Goal: Transaction & Acquisition: Purchase product/service

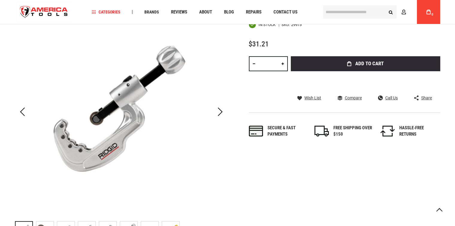
scroll to position [101, 0]
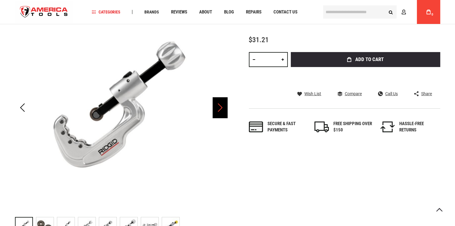
click at [218, 111] on div "Next" at bounding box center [219, 107] width 15 height 21
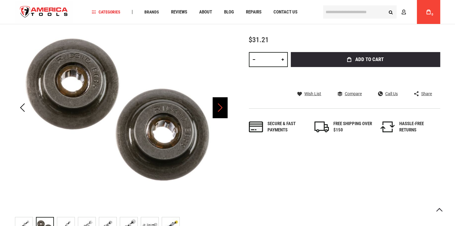
click at [218, 111] on div "Next" at bounding box center [219, 107] width 15 height 21
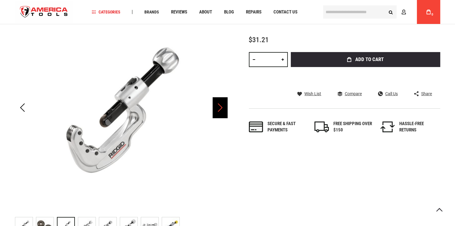
click at [218, 111] on div "Next" at bounding box center [219, 107] width 15 height 21
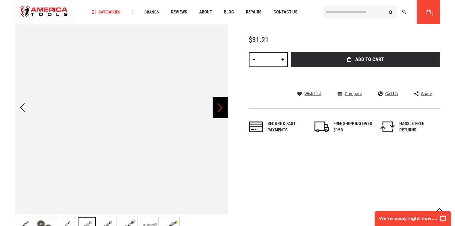
scroll to position [0, 0]
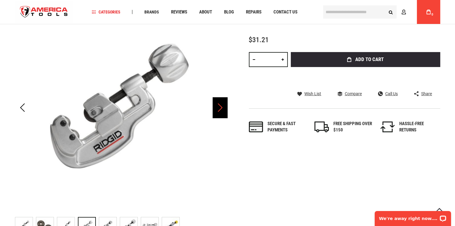
click at [218, 111] on div "Next" at bounding box center [219, 107] width 15 height 21
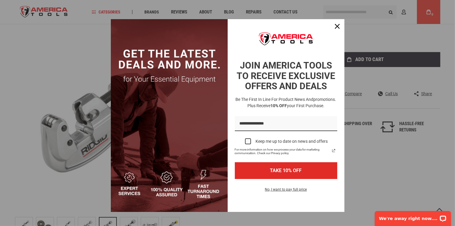
click at [218, 111] on img "Marketing offer form" at bounding box center [169, 115] width 117 height 193
drag, startPoint x: 334, startPoint y: 26, endPoint x: 253, endPoint y: 99, distance: 109.1
click at [335, 26] on icon "close icon" at bounding box center [337, 26] width 5 height 5
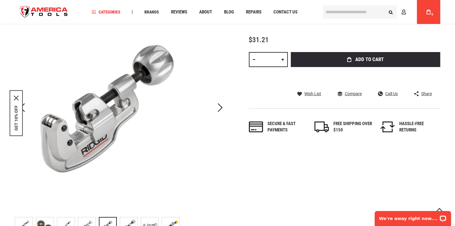
scroll to position [136, 0]
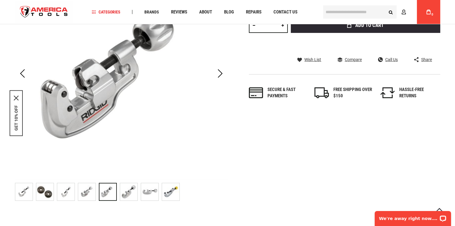
click at [23, 198] on img "RIDGID 29973 WHEEL, SET OF 2 35S CUTTER" at bounding box center [23, 191] width 17 height 17
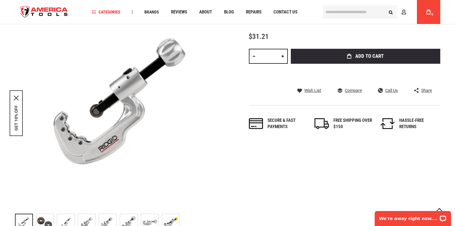
scroll to position [101, 0]
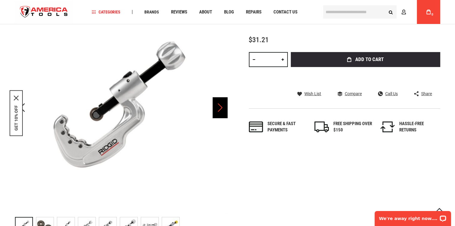
click at [225, 108] on div "Next" at bounding box center [219, 107] width 15 height 21
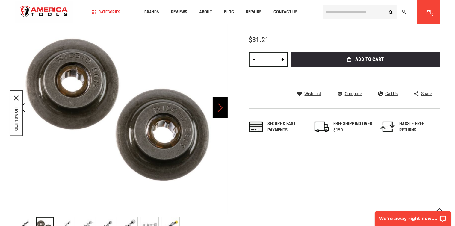
click at [225, 108] on div "Next" at bounding box center [219, 107] width 15 height 21
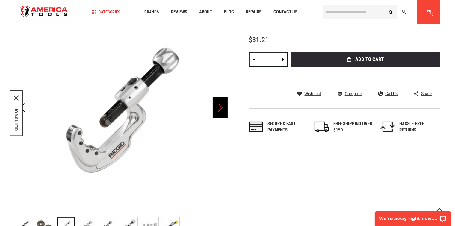
click at [225, 108] on div "Next" at bounding box center [219, 107] width 15 height 21
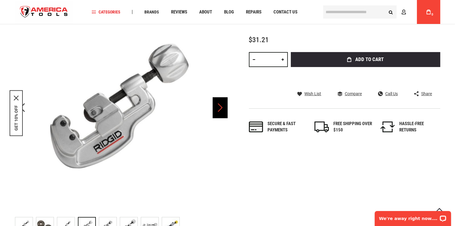
click at [225, 108] on div "Next" at bounding box center [219, 107] width 15 height 21
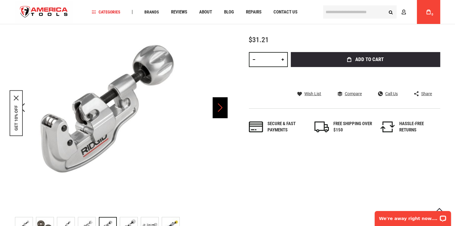
click at [225, 108] on div "Next" at bounding box center [219, 107] width 15 height 21
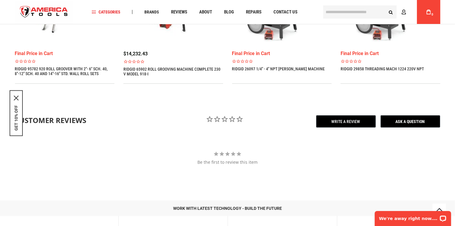
scroll to position [769, 0]
